Goal: Task Accomplishment & Management: Use online tool/utility

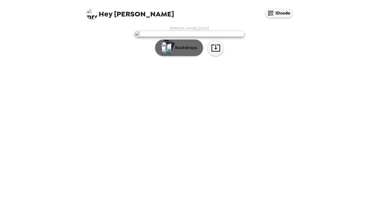
click at [179, 51] on p "Backdrops" at bounding box center [185, 47] width 25 height 7
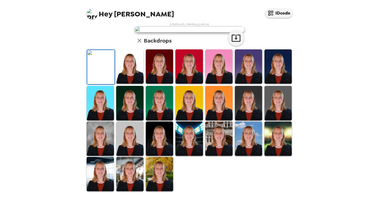
scroll to position [133, 0]
click at [281, 147] on img at bounding box center [278, 139] width 27 height 34
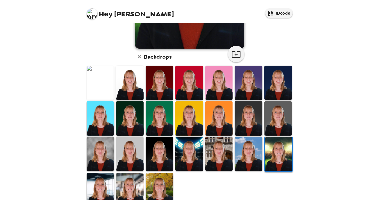
scroll to position [120, 0]
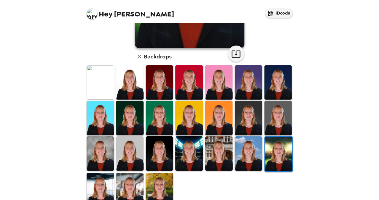
click at [89, 82] on img at bounding box center [100, 82] width 27 height 34
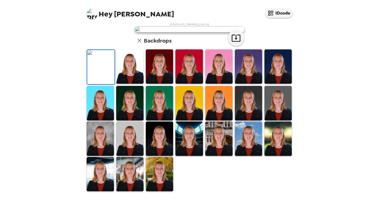
scroll to position [91, 0]
drag, startPoint x: 185, startPoint y: 113, endPoint x: 182, endPoint y: 192, distance: 79.1
click at [182, 156] on img at bounding box center [189, 139] width 27 height 34
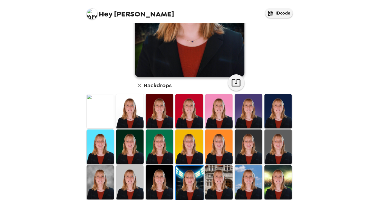
click at [182, 192] on img at bounding box center [189, 183] width 27 height 34
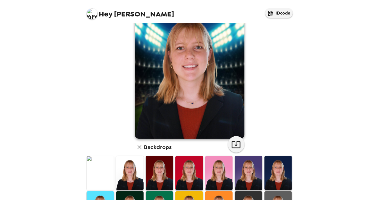
scroll to position [29, 0]
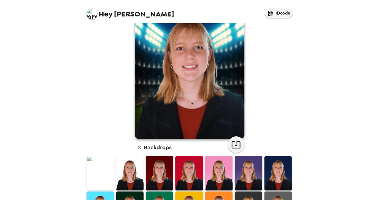
click at [172, 173] on div at bounding box center [160, 173] width 30 height 35
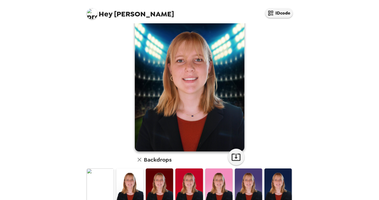
scroll to position [19, 0]
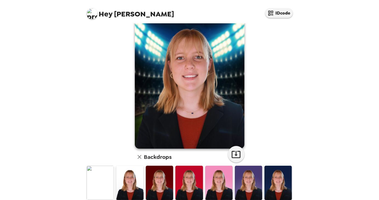
click at [161, 176] on img at bounding box center [159, 183] width 27 height 34
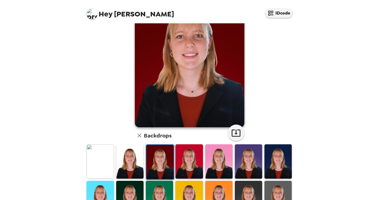
scroll to position [40, 0]
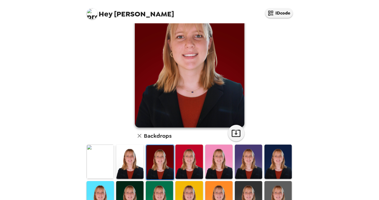
click at [141, 171] on img at bounding box center [129, 162] width 27 height 34
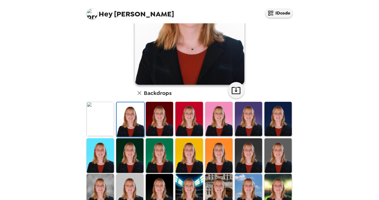
scroll to position [83, 0]
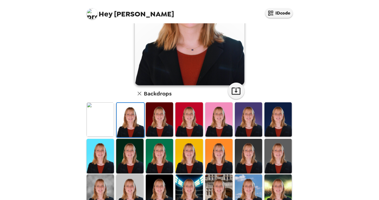
click at [248, 123] on img at bounding box center [248, 119] width 27 height 34
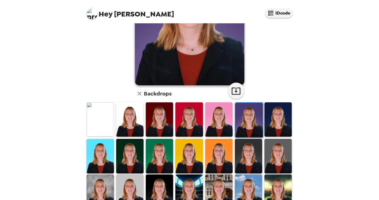
click at [269, 125] on img at bounding box center [278, 119] width 27 height 34
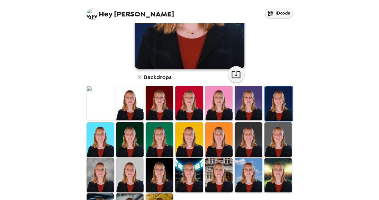
scroll to position [99, 0]
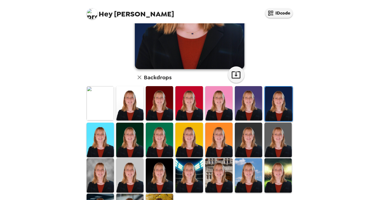
click at [245, 144] on img at bounding box center [248, 140] width 27 height 34
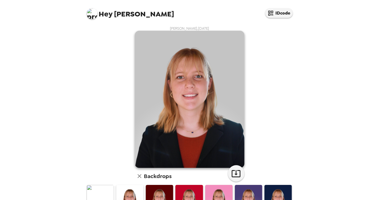
scroll to position [133, 0]
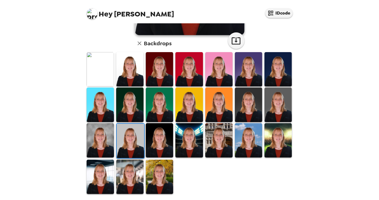
click at [156, 173] on img at bounding box center [159, 177] width 27 height 34
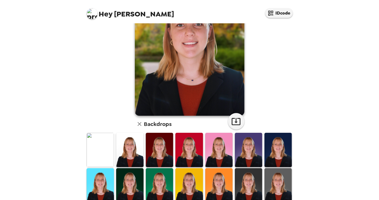
scroll to position [52, 0]
click at [184, 155] on img at bounding box center [189, 150] width 27 height 34
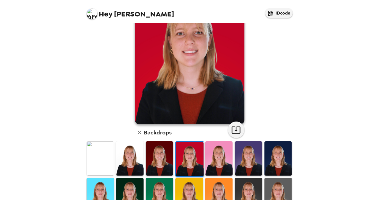
scroll to position [44, 0]
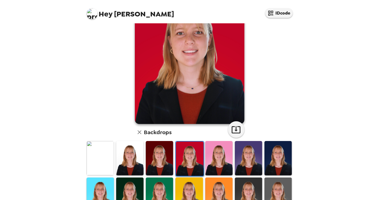
click at [97, 158] on img at bounding box center [100, 158] width 27 height 34
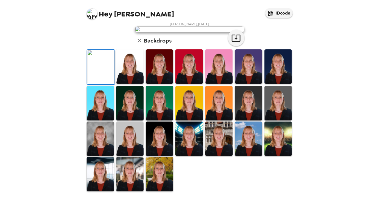
scroll to position [41, 0]
click at [151, 84] on img at bounding box center [159, 66] width 27 height 34
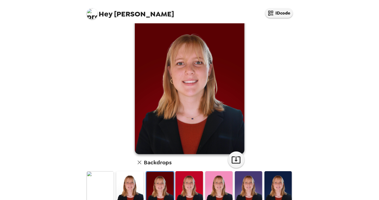
scroll to position [14, 0]
click at [238, 182] on img at bounding box center [248, 188] width 27 height 34
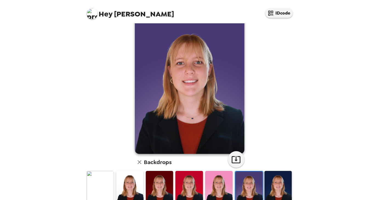
click at [273, 186] on img at bounding box center [278, 188] width 27 height 34
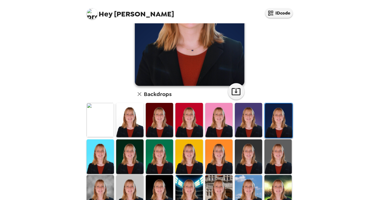
scroll to position [82, 0]
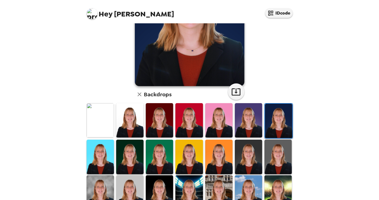
click at [220, 156] on img at bounding box center [219, 157] width 27 height 34
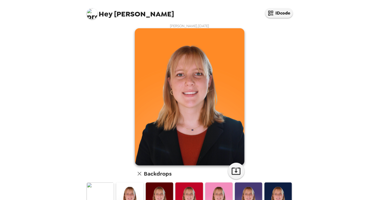
scroll to position [8, 0]
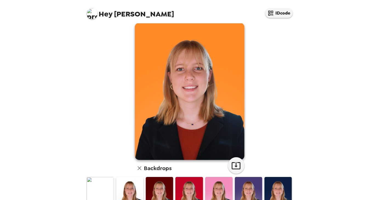
click at [279, 194] on img at bounding box center [278, 194] width 27 height 34
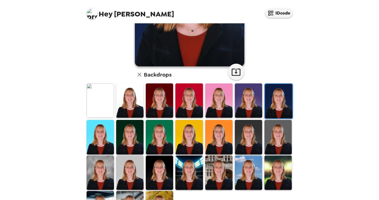
scroll to position [101, 0]
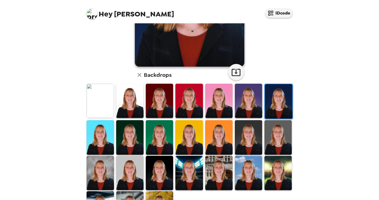
click at [252, 147] on img at bounding box center [248, 137] width 27 height 34
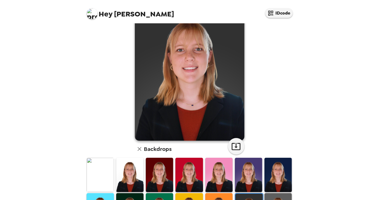
scroll to position [27, 0]
click at [272, 184] on img at bounding box center [278, 175] width 27 height 34
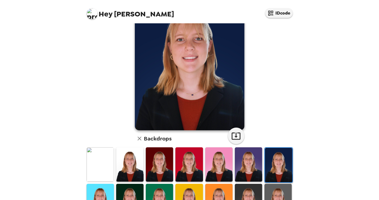
scroll to position [50, 0]
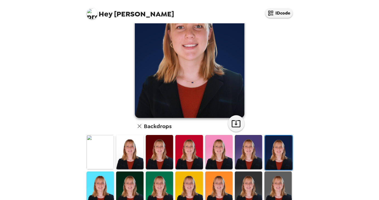
click at [252, 187] on img at bounding box center [248, 188] width 27 height 34
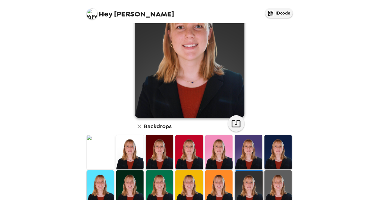
click at [276, 150] on img at bounding box center [278, 152] width 27 height 34
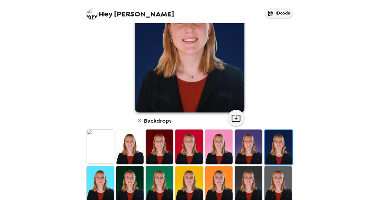
scroll to position [56, 0]
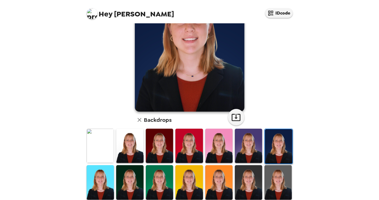
click at [249, 181] on img at bounding box center [248, 182] width 27 height 34
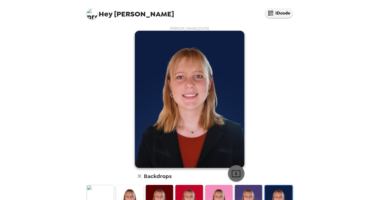
click at [234, 179] on button "button" at bounding box center [236, 173] width 16 height 16
